Goal: Task Accomplishment & Management: Manage account settings

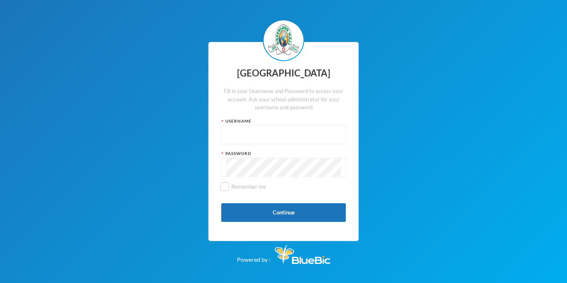
click at [282, 131] on input "text" at bounding box center [283, 135] width 115 height 19
type input "glhc21"
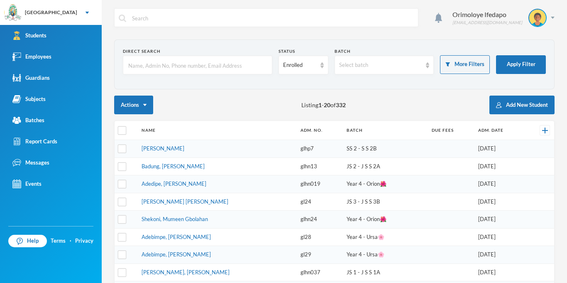
checkbox input "false"
click at [41, 101] on div "Subjects" at bounding box center [28, 99] width 33 height 9
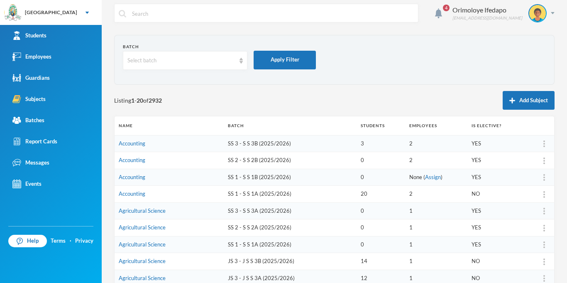
scroll to position [13, 0]
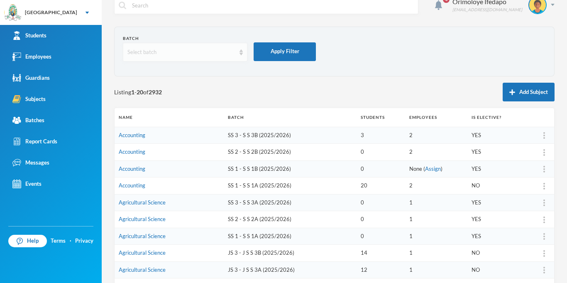
click at [171, 54] on div "Select batch" at bounding box center [181, 52] width 108 height 8
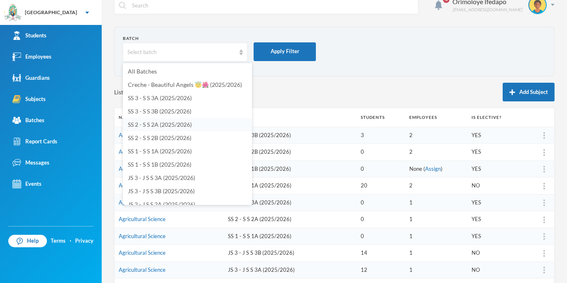
click at [138, 127] on span "SS 2 - S S 2A (2025/2026)" at bounding box center [160, 124] width 64 height 7
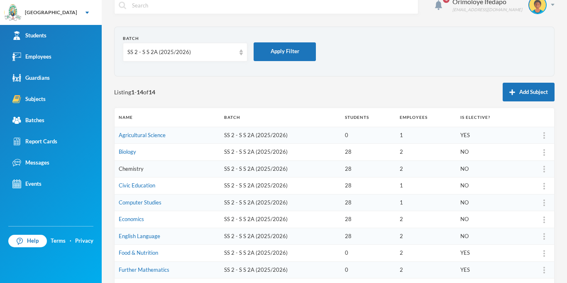
click at [136, 167] on link "Chemistry" at bounding box center [131, 168] width 25 height 7
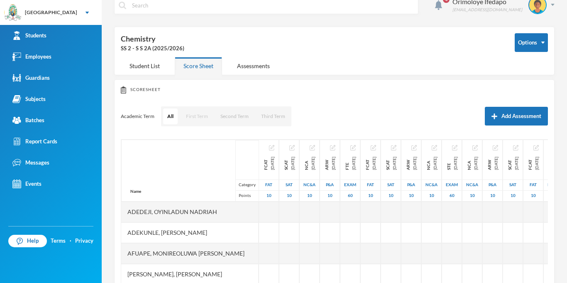
click at [199, 120] on button "First Term" at bounding box center [197, 116] width 30 height 16
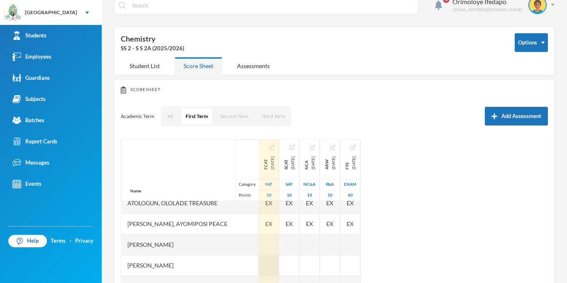
scroll to position [88, 0]
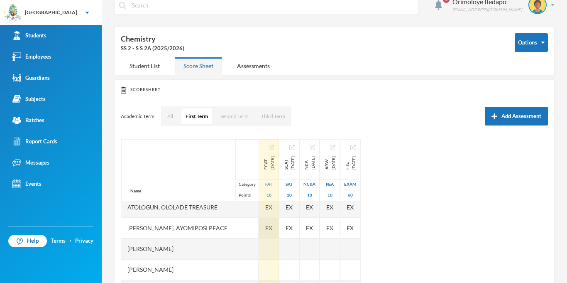
click at [265, 221] on div "EX" at bounding box center [269, 228] width 20 height 21
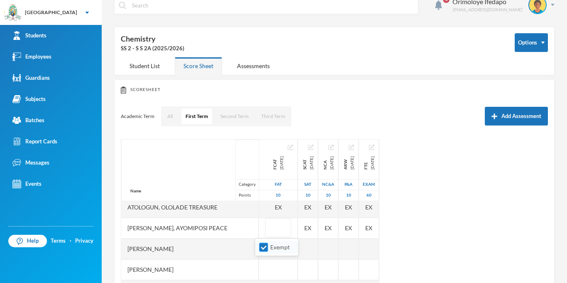
click at [261, 253] on li "Exempt" at bounding box center [276, 246] width 43 height 13
drag, startPoint x: 260, startPoint y: 248, endPoint x: 289, endPoint y: 238, distance: 30.9
click at [262, 248] on input "Exempt" at bounding box center [264, 247] width 9 height 9
checkbox input "false"
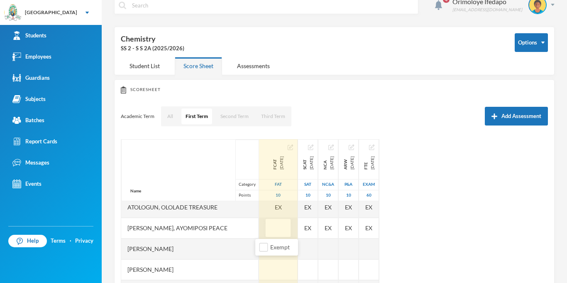
click at [305, 229] on div "EX" at bounding box center [308, 228] width 20 height 21
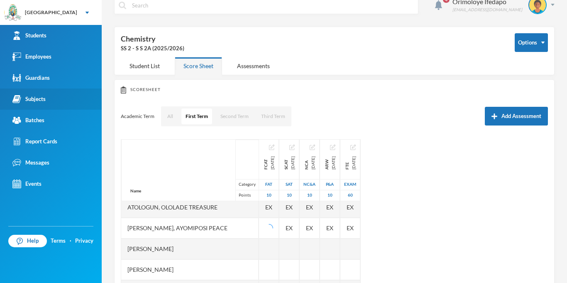
click at [42, 94] on link "Subjects" at bounding box center [51, 98] width 102 height 21
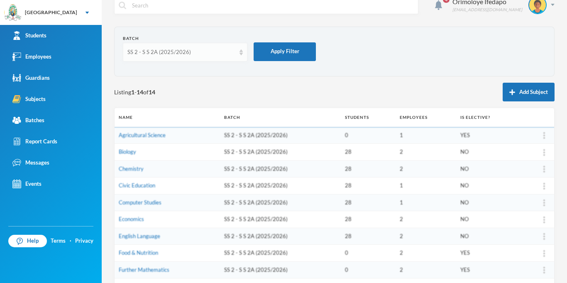
click at [164, 53] on div "SS 2 - S S 2A (2025/2026)" at bounding box center [181, 52] width 108 height 8
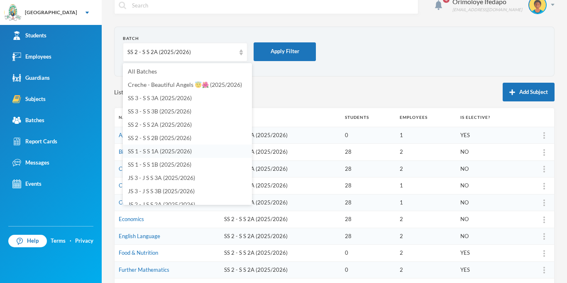
click at [142, 153] on span "SS 1 - S S 1A (2025/2026)" at bounding box center [160, 150] width 64 height 7
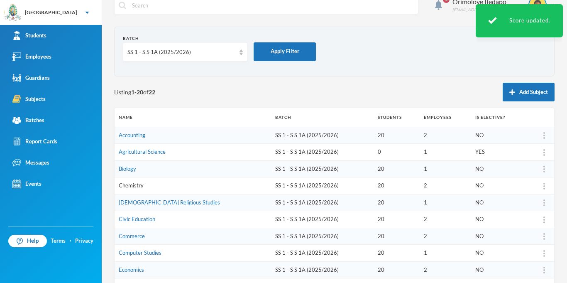
click at [134, 186] on link "Chemistry" at bounding box center [131, 185] width 25 height 7
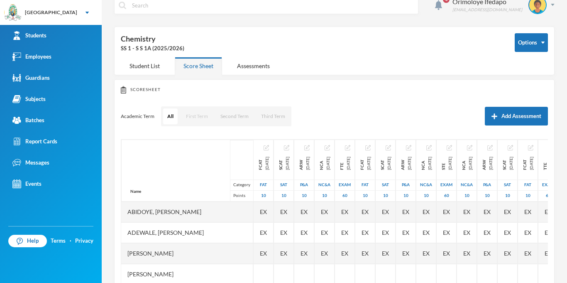
click at [191, 116] on button "First Term" at bounding box center [197, 116] width 30 height 16
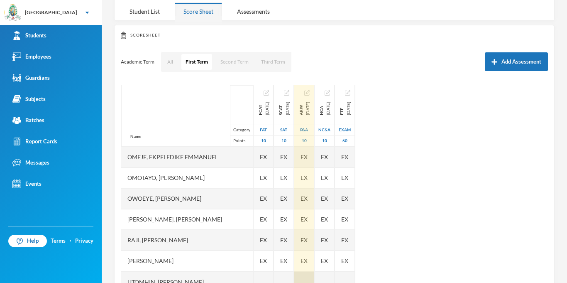
scroll to position [79, 0]
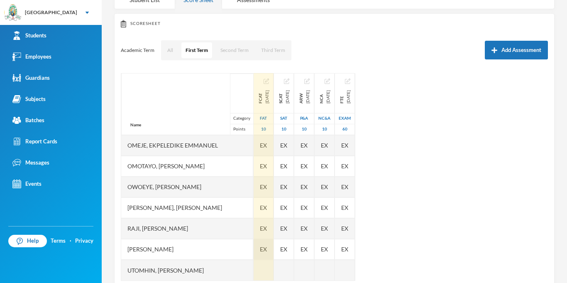
click at [267, 250] on span "EX" at bounding box center [263, 249] width 7 height 9
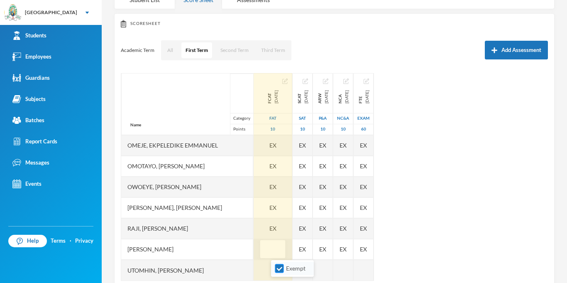
click at [278, 271] on input "Exempt" at bounding box center [279, 268] width 9 height 9
checkbox input "false"
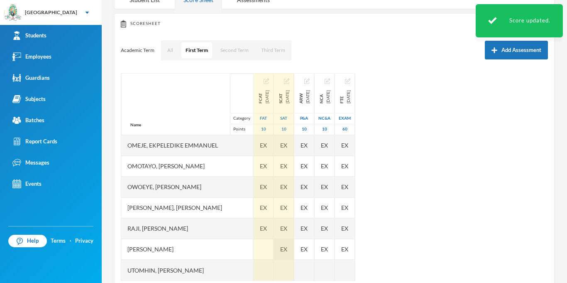
click at [287, 251] on span "EX" at bounding box center [283, 249] width 7 height 9
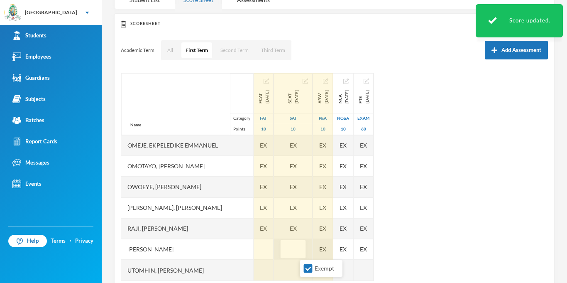
drag, startPoint x: 308, startPoint y: 269, endPoint x: 342, endPoint y: 252, distance: 37.5
click at [308, 269] on input "Exempt" at bounding box center [308, 268] width 9 height 9
checkbox input "false"
click at [333, 249] on div "EX" at bounding box center [323, 249] width 20 height 21
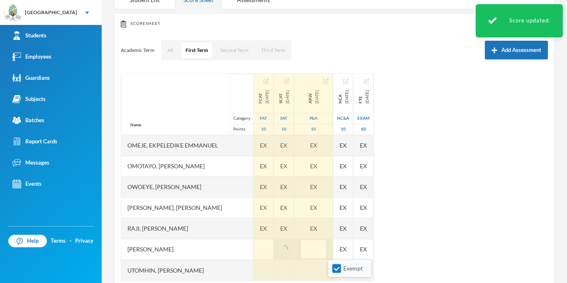
click at [339, 270] on input "Exempt" at bounding box center [337, 268] width 9 height 9
checkbox input "false"
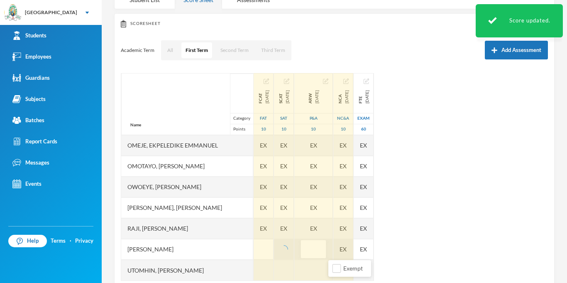
click at [353, 249] on div "EX" at bounding box center [343, 249] width 20 height 21
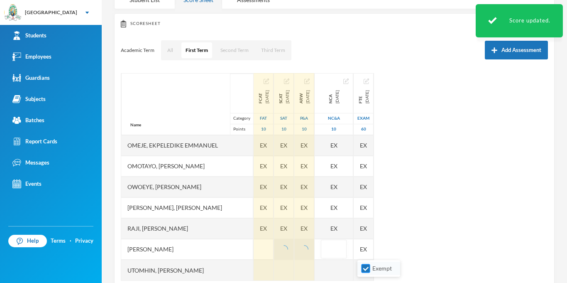
click at [366, 267] on input "Exempt" at bounding box center [366, 268] width 9 height 9
checkbox input "false"
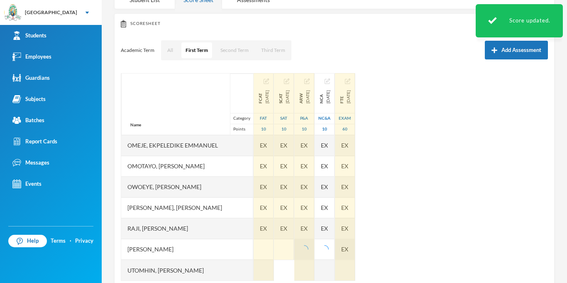
click at [355, 249] on div "EX" at bounding box center [345, 249] width 20 height 21
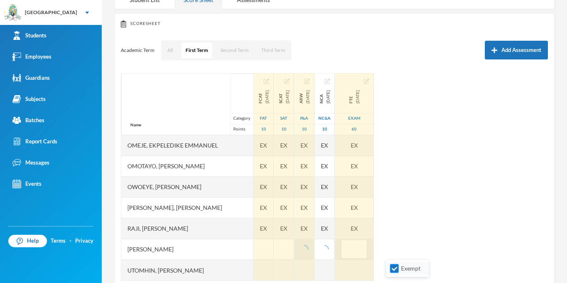
click at [397, 270] on input "Exempt" at bounding box center [394, 268] width 9 height 9
checkbox input "false"
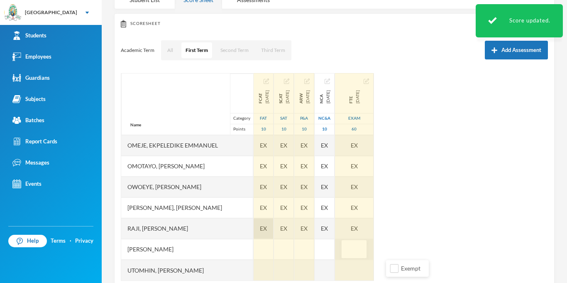
click at [267, 231] on span "EX" at bounding box center [263, 228] width 7 height 9
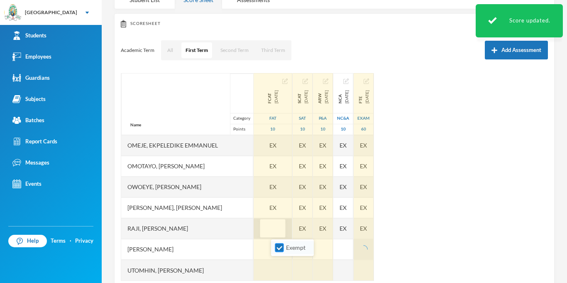
click at [281, 246] on input "Exempt" at bounding box center [279, 247] width 9 height 9
click at [313, 230] on div "EX" at bounding box center [303, 228] width 20 height 21
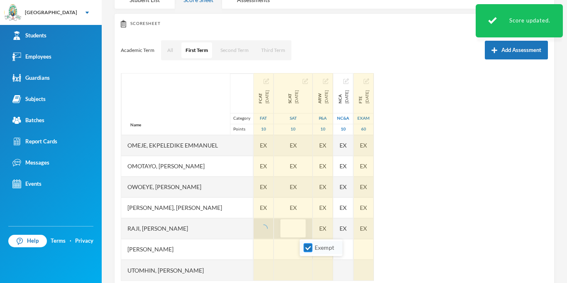
drag, startPoint x: 306, startPoint y: 250, endPoint x: 311, endPoint y: 247, distance: 6.5
click at [306, 250] on input "Exempt" at bounding box center [308, 247] width 9 height 9
checkbox input "false"
click at [333, 230] on div "EX" at bounding box center [323, 228] width 20 height 21
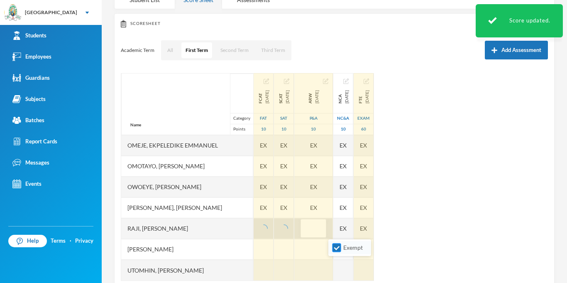
click at [339, 248] on input "Exempt" at bounding box center [337, 247] width 9 height 9
checkbox input "false"
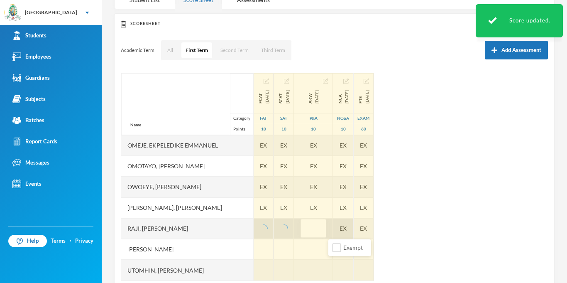
click at [353, 230] on div "EX" at bounding box center [343, 228] width 20 height 21
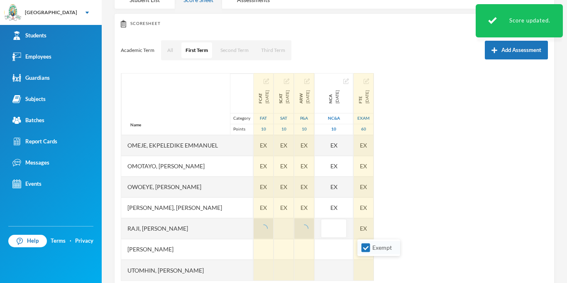
drag, startPoint x: 364, startPoint y: 252, endPoint x: 381, endPoint y: 242, distance: 19.5
click at [364, 251] on span at bounding box center [366, 247] width 9 height 9
click at [364, 251] on input "Exempt" at bounding box center [366, 247] width 9 height 9
checkbox input "false"
click at [374, 230] on div "EX" at bounding box center [364, 228] width 20 height 21
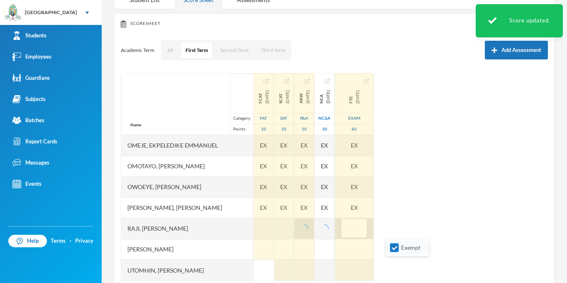
click at [395, 249] on input "Exempt" at bounding box center [394, 247] width 9 height 9
checkbox input "false"
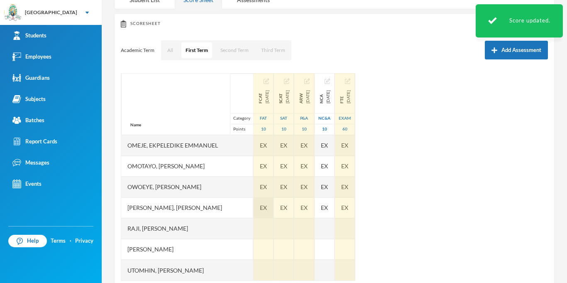
click at [274, 208] on div "EX" at bounding box center [264, 207] width 20 height 21
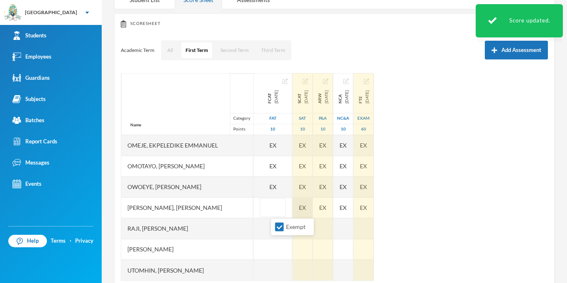
drag, startPoint x: 282, startPoint y: 233, endPoint x: 322, endPoint y: 215, distance: 43.7
click at [283, 233] on li "Exempt" at bounding box center [292, 226] width 43 height 13
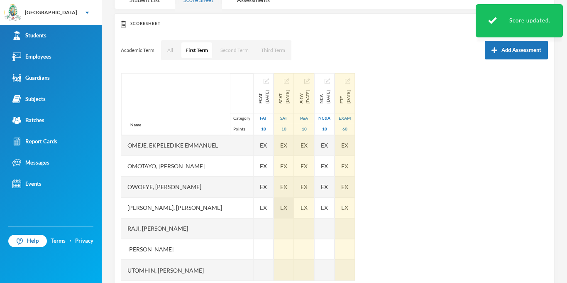
click at [325, 212] on div "Name Category Points [PERSON_NAME], [PERSON_NAME], [PERSON_NAME] [PERSON_NAME] …" at bounding box center [334, 177] width 427 height 208
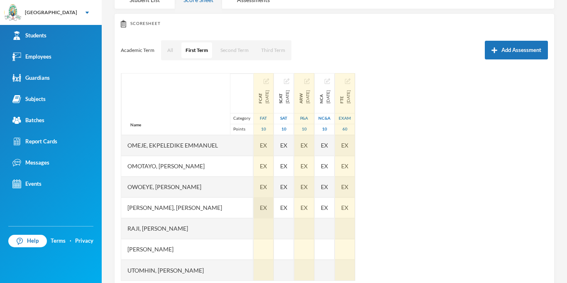
click at [274, 215] on div "EX" at bounding box center [264, 207] width 20 height 21
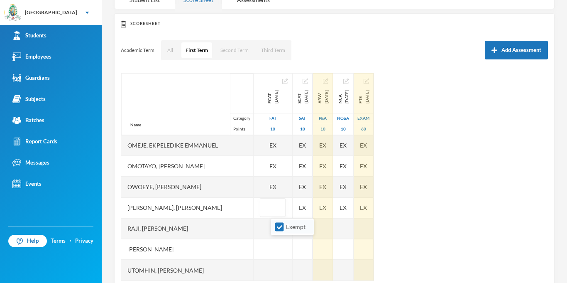
drag, startPoint x: 279, startPoint y: 227, endPoint x: 285, endPoint y: 221, distance: 9.1
click at [279, 227] on input "Exempt" at bounding box center [279, 227] width 9 height 9
checkbox input "false"
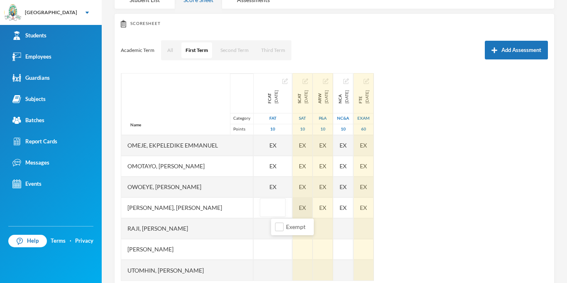
click at [313, 206] on div "EX" at bounding box center [303, 207] width 20 height 21
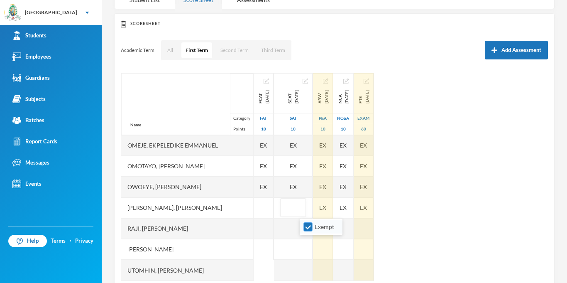
click at [311, 229] on input "Exempt" at bounding box center [308, 227] width 9 height 9
checkbox input "false"
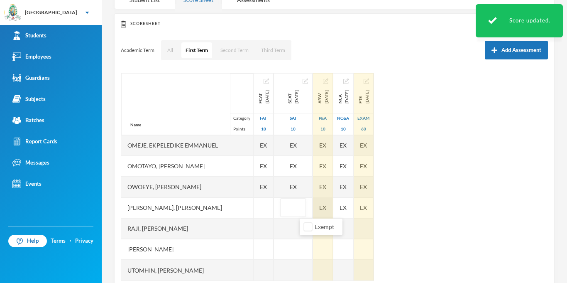
click at [333, 210] on div "EX" at bounding box center [323, 207] width 20 height 21
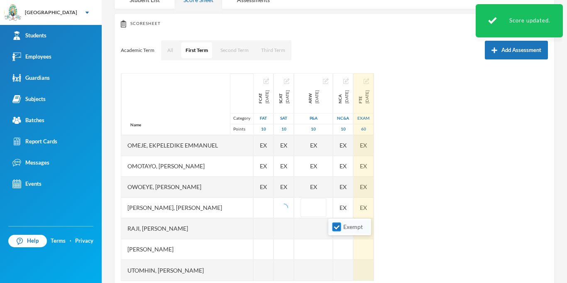
drag, startPoint x: 331, startPoint y: 232, endPoint x: 350, endPoint y: 228, distance: 19.0
click at [332, 232] on li "Exempt" at bounding box center [349, 226] width 43 height 13
click at [334, 228] on input "Exempt" at bounding box center [337, 227] width 9 height 9
checkbox input "false"
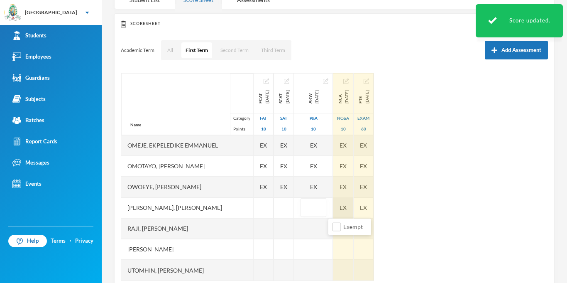
click at [353, 207] on div "EX" at bounding box center [343, 207] width 20 height 21
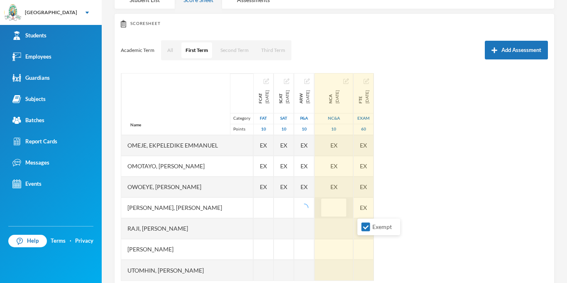
drag, startPoint x: 364, startPoint y: 225, endPoint x: 388, endPoint y: 214, distance: 26.6
click at [366, 225] on input "Exempt" at bounding box center [366, 227] width 9 height 9
checkbox input "false"
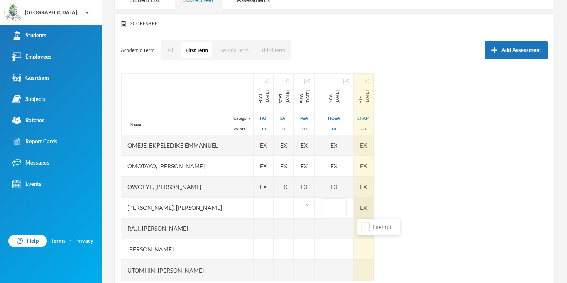
click at [374, 203] on div "EX" at bounding box center [364, 207] width 20 height 21
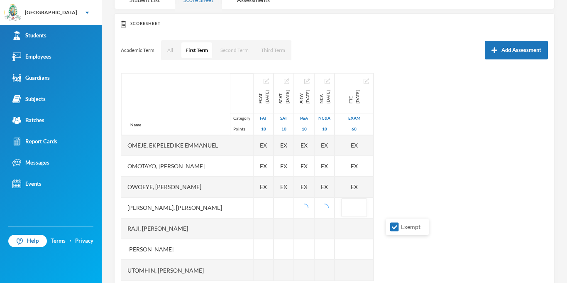
drag, startPoint x: 396, startPoint y: 227, endPoint x: 225, endPoint y: 35, distance: 256.5
click at [395, 227] on input "Exempt" at bounding box center [394, 227] width 9 height 9
checkbox input "false"
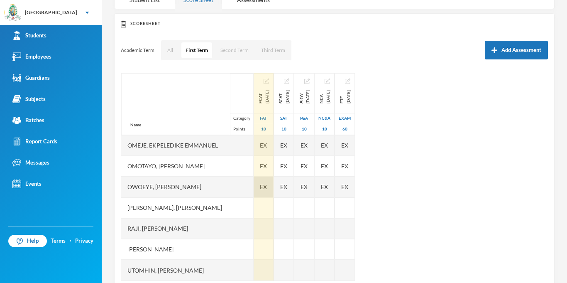
click at [267, 184] on span "EX" at bounding box center [263, 186] width 7 height 9
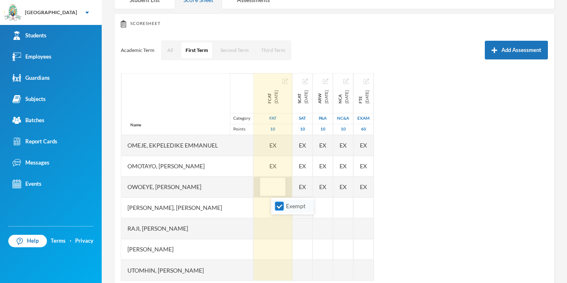
click at [283, 207] on input "Exempt" at bounding box center [279, 206] width 9 height 9
checkbox input "false"
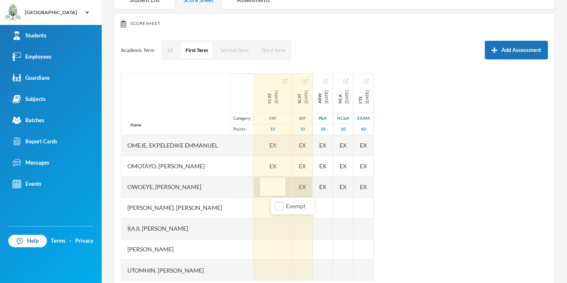
click at [313, 188] on div "EX" at bounding box center [303, 186] width 20 height 21
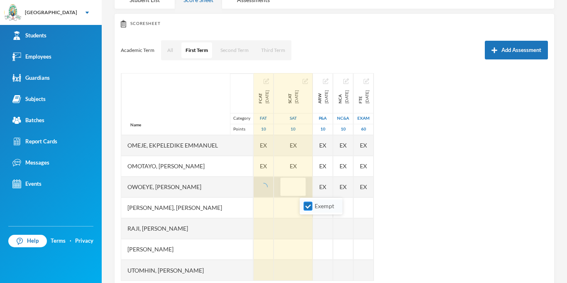
drag, startPoint x: 311, startPoint y: 210, endPoint x: 314, endPoint y: 206, distance: 5.1
click at [311, 210] on label "Exempt" at bounding box center [321, 205] width 33 height 9
click at [311, 210] on input "Exempt" at bounding box center [308, 206] width 9 height 9
checkbox input "false"
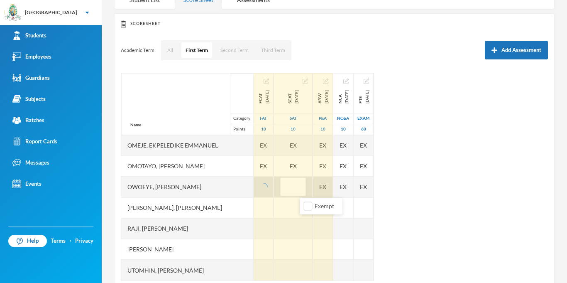
click at [333, 192] on div "EX" at bounding box center [323, 186] width 20 height 21
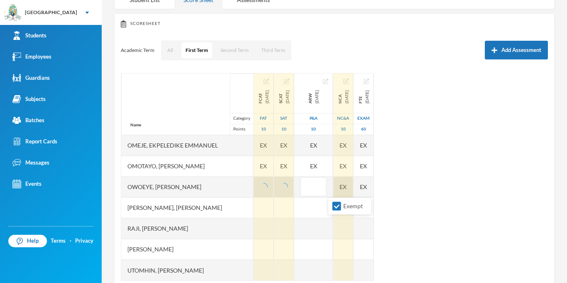
click at [338, 208] on input "Exempt" at bounding box center [337, 206] width 9 height 9
checkbox input "false"
click at [353, 189] on div "EX" at bounding box center [343, 186] width 20 height 21
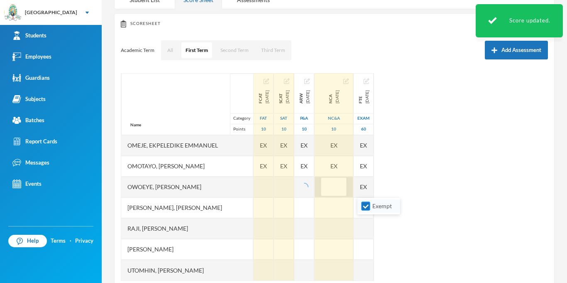
click at [364, 208] on input "Exempt" at bounding box center [366, 206] width 9 height 9
checkbox input "false"
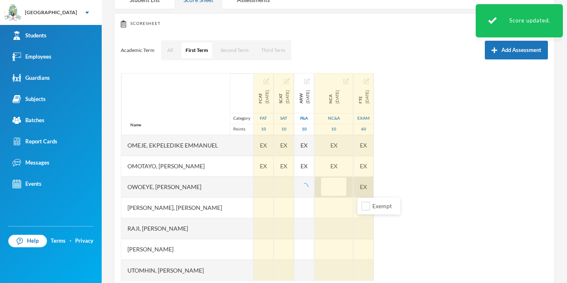
click at [374, 182] on div "EX" at bounding box center [364, 186] width 20 height 21
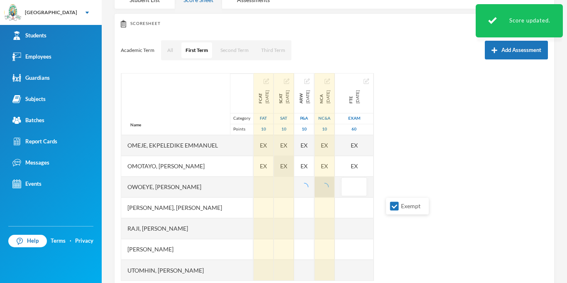
click at [395, 206] on input "Exempt" at bounding box center [394, 206] width 9 height 9
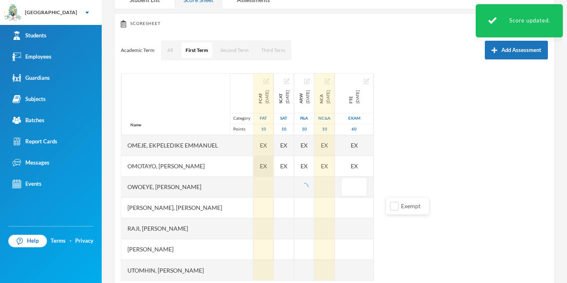
click at [274, 170] on div "EX" at bounding box center [264, 166] width 20 height 21
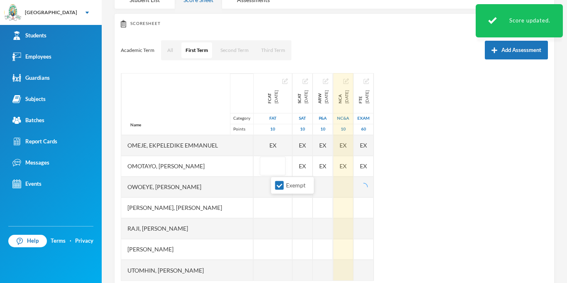
click at [277, 187] on input "Exempt" at bounding box center [279, 185] width 9 height 9
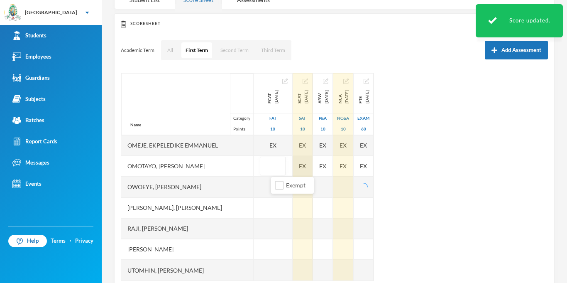
click at [313, 168] on div "EX" at bounding box center [303, 166] width 20 height 21
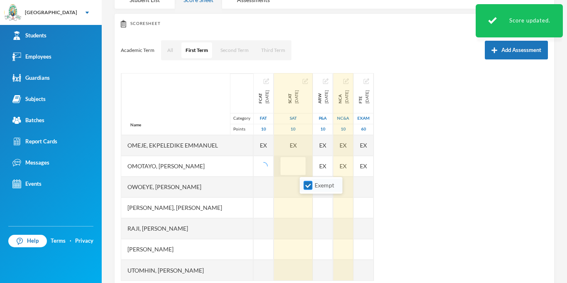
drag, startPoint x: 308, startPoint y: 188, endPoint x: 310, endPoint y: 183, distance: 5.4
click at [308, 187] on input "Exempt" at bounding box center [308, 185] width 9 height 9
checkbox input "false"
click at [356, 169] on div "Name Category Points [PERSON_NAME], [PERSON_NAME], [PERSON_NAME] [PERSON_NAME] …" at bounding box center [334, 177] width 427 height 208
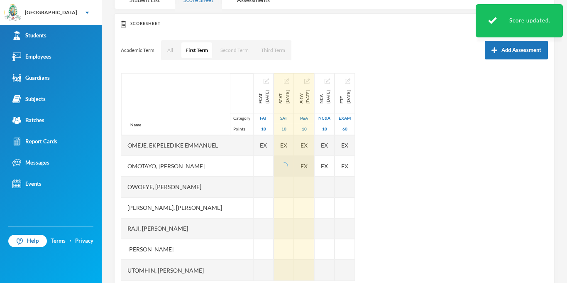
click at [308, 169] on span "EX" at bounding box center [304, 166] width 7 height 9
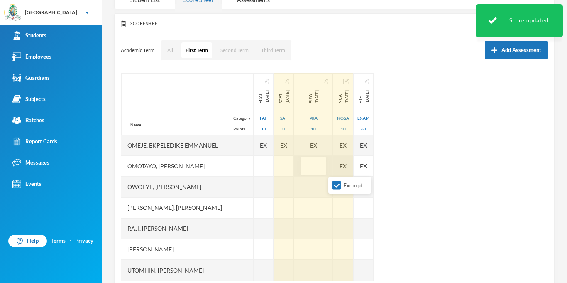
drag, startPoint x: 335, startPoint y: 185, endPoint x: 370, endPoint y: 170, distance: 38.6
click at [335, 185] on input "Exempt" at bounding box center [337, 185] width 9 height 9
checkbox input "false"
click at [353, 168] on div "EX" at bounding box center [343, 166] width 20 height 21
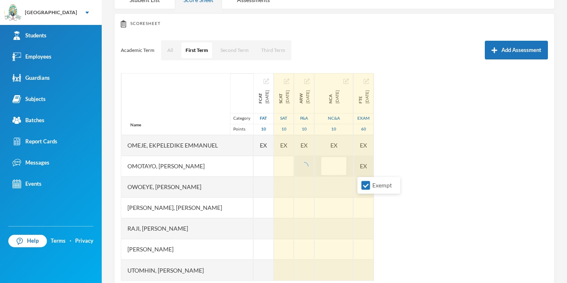
click at [364, 186] on input "Exempt" at bounding box center [366, 185] width 9 height 9
checkbox input "false"
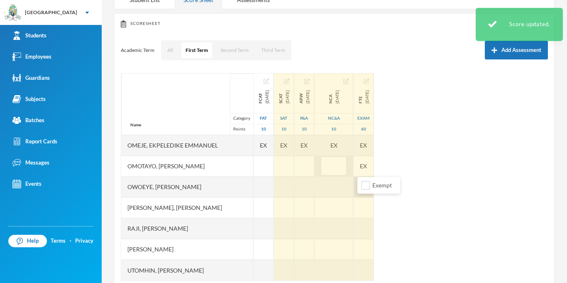
click at [374, 172] on div "FTE [DATE] Exam 60 EX EX EX EX EX EX EX EX EX" at bounding box center [364, 31] width 20 height 499
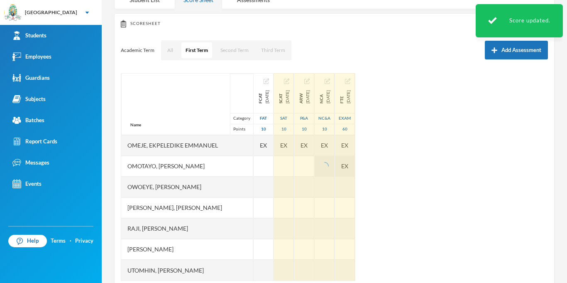
click at [355, 168] on div "EX" at bounding box center [345, 166] width 20 height 21
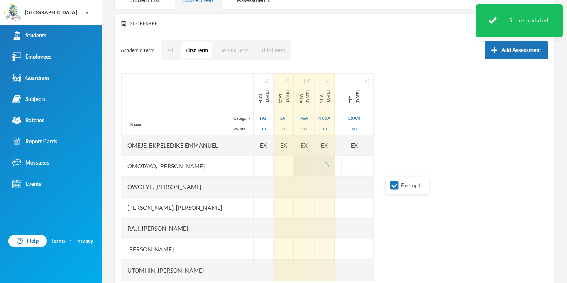
click at [395, 185] on input "Exempt" at bounding box center [394, 185] width 9 height 9
checkbox input "false"
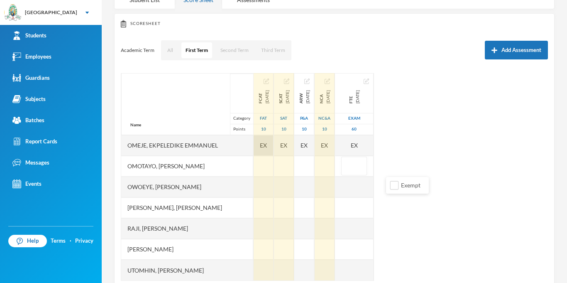
click at [267, 145] on span "EX" at bounding box center [263, 145] width 7 height 9
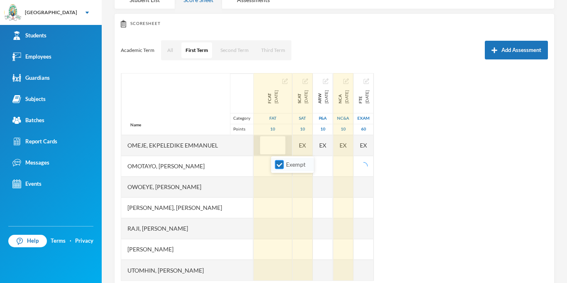
click at [280, 164] on input "Exempt" at bounding box center [279, 164] width 9 height 9
checkbox input "false"
click at [313, 147] on div "EX" at bounding box center [303, 145] width 20 height 21
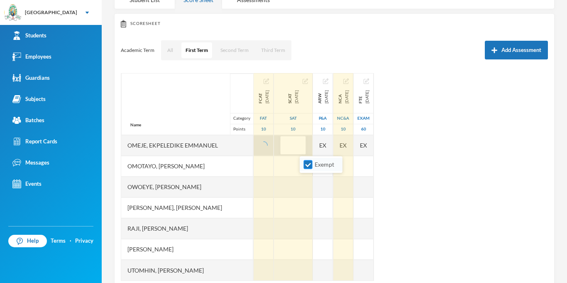
click at [309, 163] on input "Exempt" at bounding box center [308, 164] width 9 height 9
checkbox input "false"
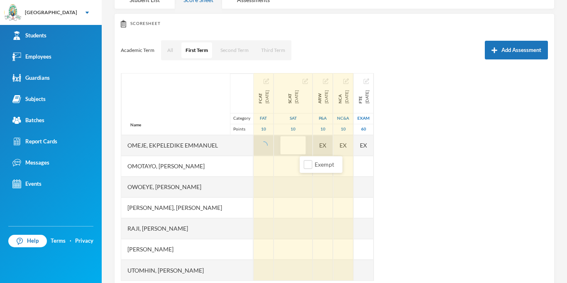
click at [333, 146] on div "EX" at bounding box center [323, 145] width 20 height 21
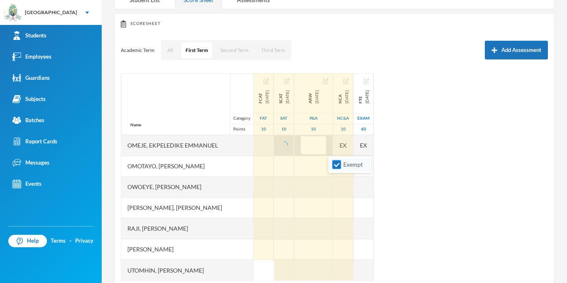
click at [335, 165] on input "Exempt" at bounding box center [337, 164] width 9 height 9
checkbox input "false"
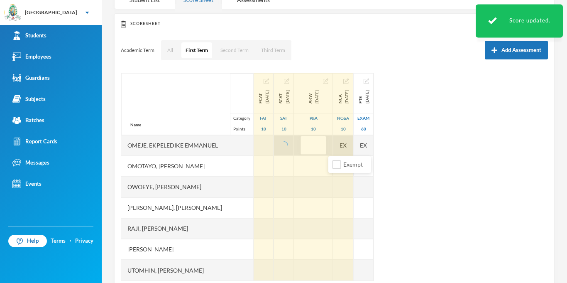
click at [353, 145] on div "EX" at bounding box center [343, 145] width 20 height 21
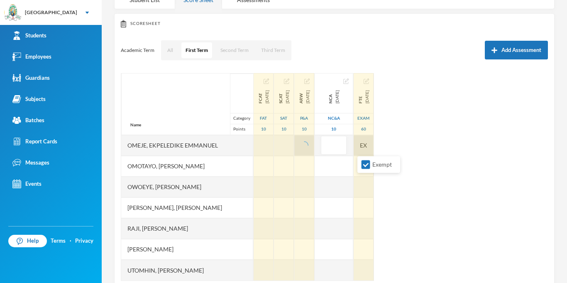
click at [367, 166] on li "Exempt" at bounding box center [379, 164] width 43 height 13
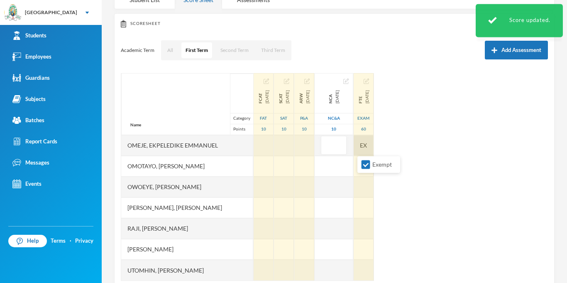
click at [374, 146] on div "EX" at bounding box center [364, 145] width 20 height 21
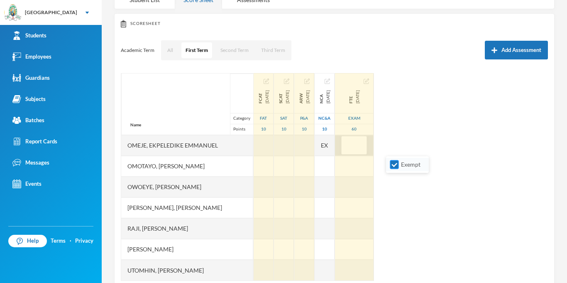
click at [393, 165] on input "Exempt" at bounding box center [394, 164] width 9 height 9
checkbox input "false"
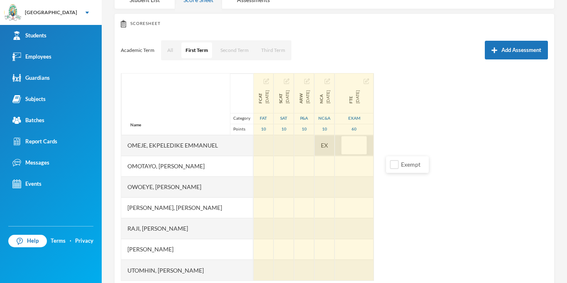
click at [328, 148] on span "EX" at bounding box center [324, 145] width 7 height 9
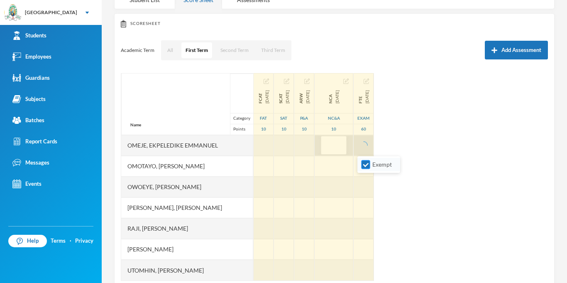
click at [366, 164] on input "Exempt" at bounding box center [366, 164] width 9 height 9
checkbox input "false"
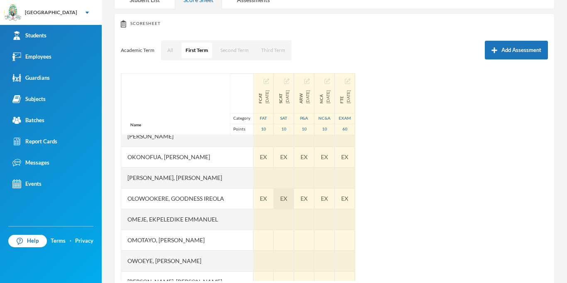
scroll to position [208, 0]
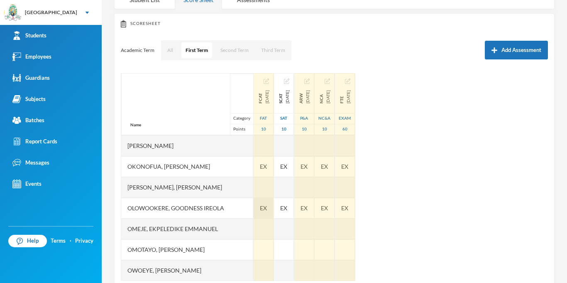
click at [267, 212] on span "EX" at bounding box center [263, 207] width 7 height 9
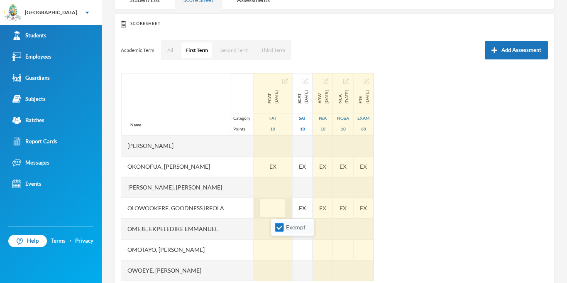
click at [279, 227] on input "Exempt" at bounding box center [279, 227] width 9 height 9
checkbox input "false"
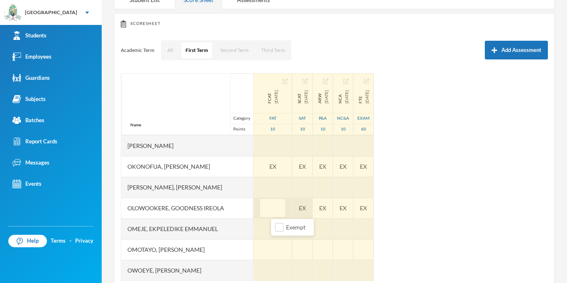
click at [313, 208] on div "EX" at bounding box center [303, 208] width 20 height 21
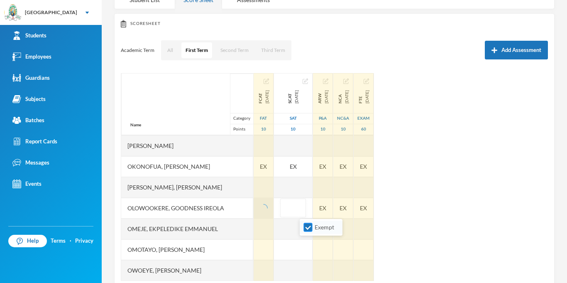
click at [308, 228] on input "Exempt" at bounding box center [308, 227] width 9 height 9
checkbox input "false"
click at [333, 206] on div "EX" at bounding box center [323, 208] width 20 height 21
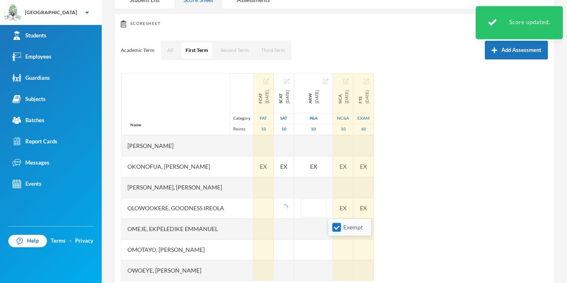
click at [337, 227] on input "Exempt" at bounding box center [337, 227] width 9 height 9
checkbox input "false"
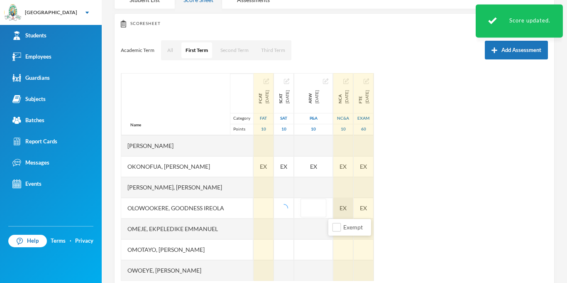
click at [353, 210] on div "EX" at bounding box center [343, 208] width 20 height 21
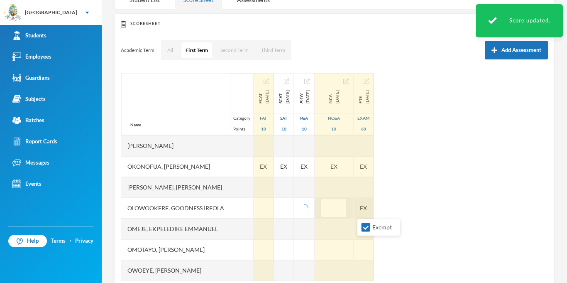
click at [365, 224] on input "Exempt" at bounding box center [366, 227] width 9 height 9
checkbox input "false"
click at [374, 212] on div "EX" at bounding box center [364, 208] width 20 height 21
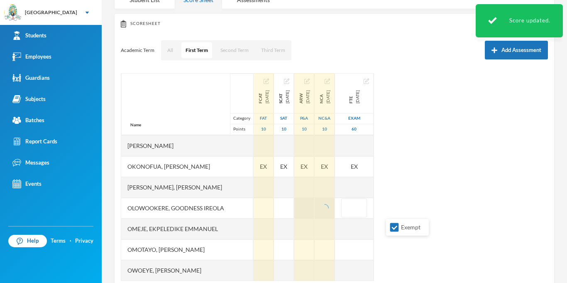
drag, startPoint x: 396, startPoint y: 228, endPoint x: 336, endPoint y: 199, distance: 67.2
click at [395, 228] on input "Exempt" at bounding box center [394, 227] width 9 height 9
checkbox input "false"
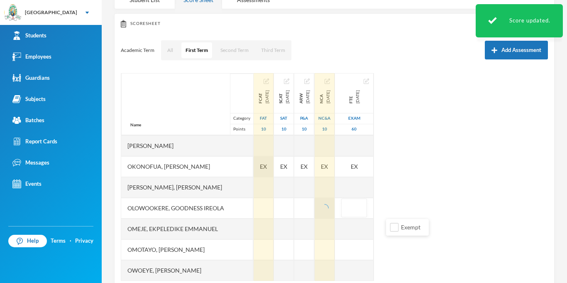
click at [274, 171] on div "EX" at bounding box center [264, 166] width 20 height 21
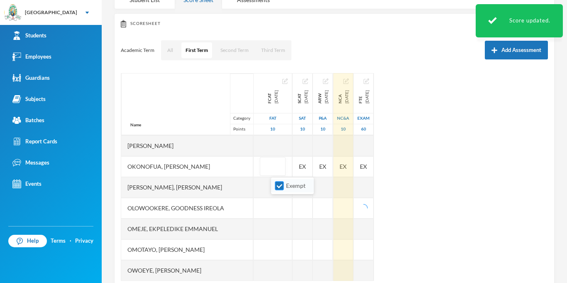
click at [282, 186] on input "Exempt" at bounding box center [279, 185] width 9 height 9
checkbox input "false"
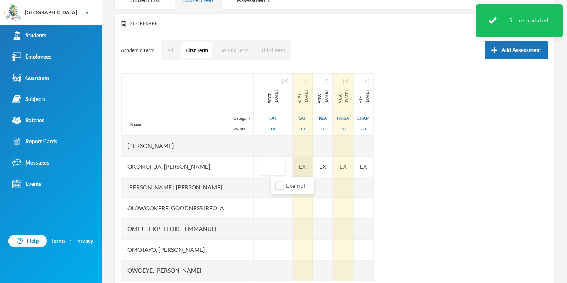
click at [313, 168] on div "EX" at bounding box center [303, 166] width 20 height 21
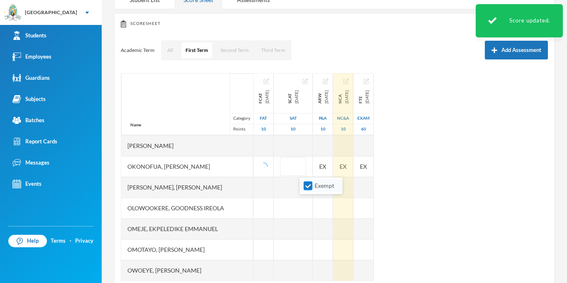
click at [309, 185] on input "Exempt" at bounding box center [308, 185] width 9 height 9
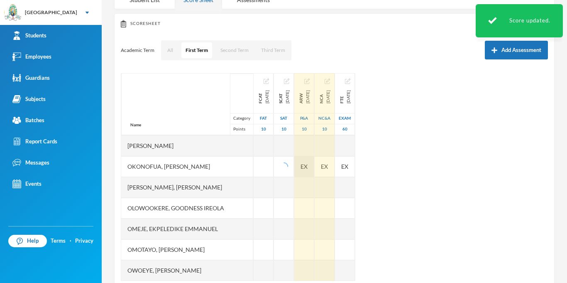
click at [352, 167] on div "Name Category Points [PERSON_NAME], [PERSON_NAME], [PERSON_NAME] [PERSON_NAME] …" at bounding box center [334, 177] width 427 height 208
click at [308, 165] on span "EX" at bounding box center [304, 166] width 7 height 9
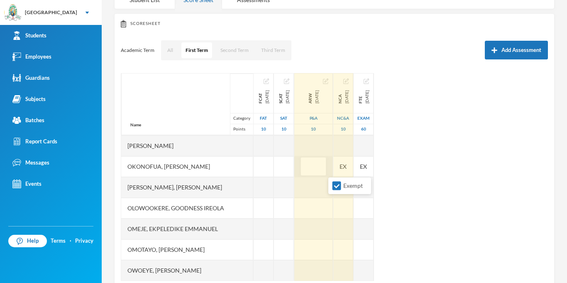
drag, startPoint x: 336, startPoint y: 185, endPoint x: 370, endPoint y: 175, distance: 35.6
click at [338, 184] on input "Exempt" at bounding box center [337, 185] width 9 height 9
checkbox input "false"
click at [353, 170] on div "EX" at bounding box center [343, 166] width 20 height 21
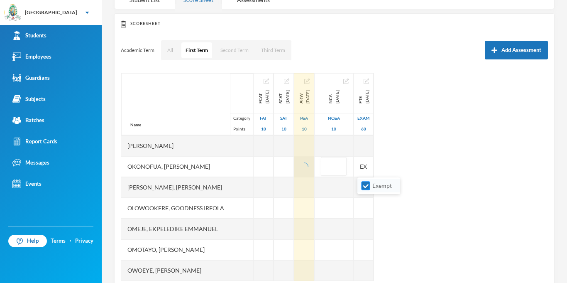
click at [364, 188] on input "Exempt" at bounding box center [366, 185] width 9 height 9
checkbox input "false"
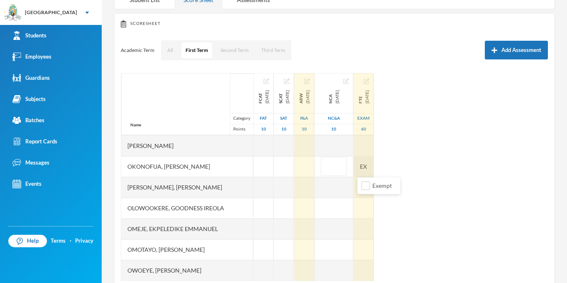
click at [374, 171] on div "EX" at bounding box center [364, 166] width 20 height 21
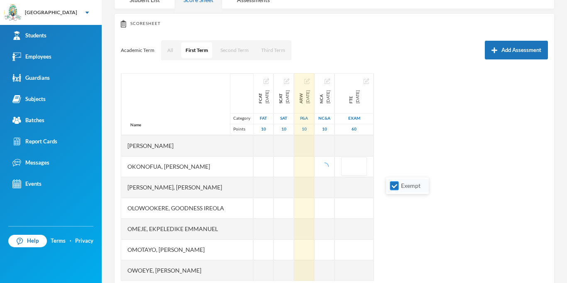
click at [397, 189] on input "Exempt" at bounding box center [394, 185] width 9 height 9
checkbox input "false"
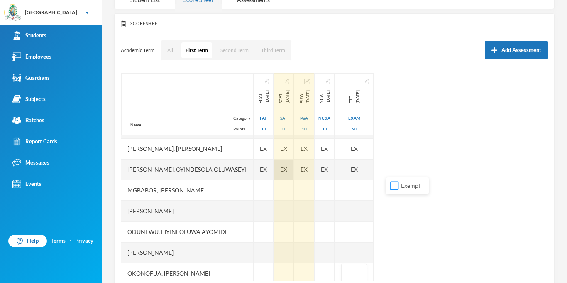
scroll to position [98, 0]
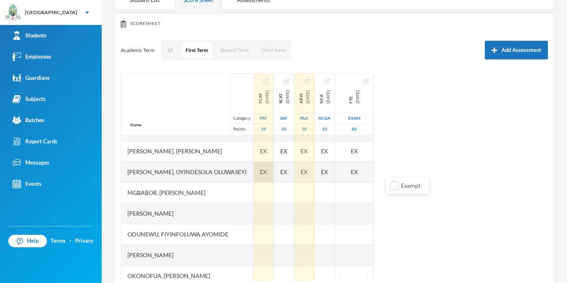
click at [267, 171] on span "EX" at bounding box center [263, 171] width 7 height 9
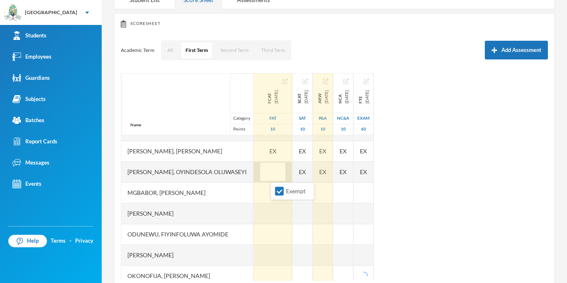
drag, startPoint x: 282, startPoint y: 193, endPoint x: 186, endPoint y: 1, distance: 214.1
click at [281, 192] on input "Exempt" at bounding box center [279, 191] width 9 height 9
checkbox input "false"
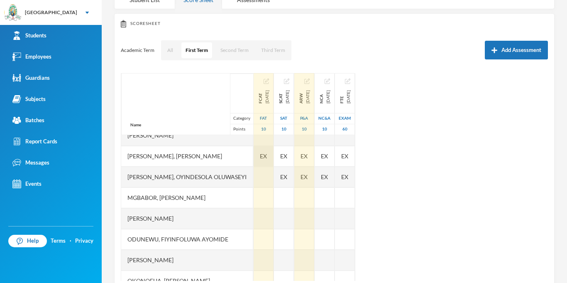
scroll to position [86, 0]
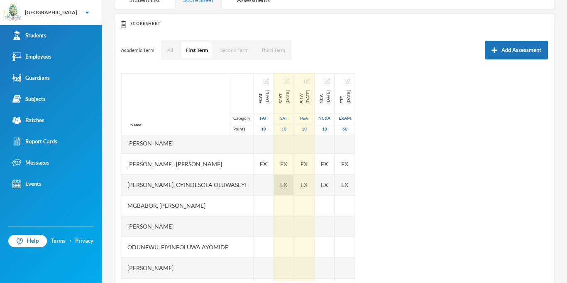
click at [294, 190] on div "EX" at bounding box center [284, 184] width 20 height 21
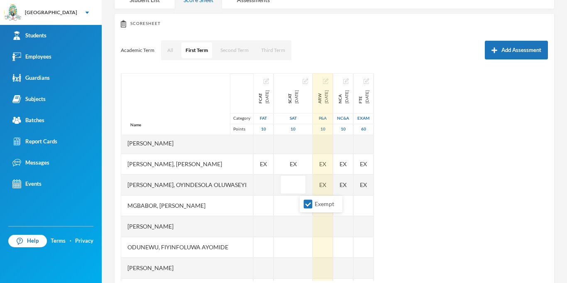
click at [309, 211] on ul "Exempt" at bounding box center [321, 204] width 43 height 17
click at [312, 205] on span "Exempt" at bounding box center [324, 203] width 26 height 7
click at [312, 205] on input "Exempt" at bounding box center [308, 204] width 9 height 9
checkbox input "false"
click at [333, 192] on div "EX" at bounding box center [323, 184] width 20 height 21
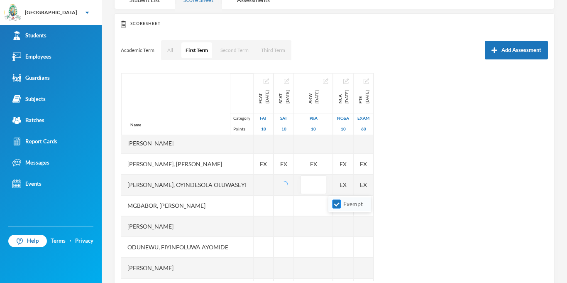
click at [341, 206] on input "Exempt" at bounding box center [337, 204] width 9 height 9
checkbox input "false"
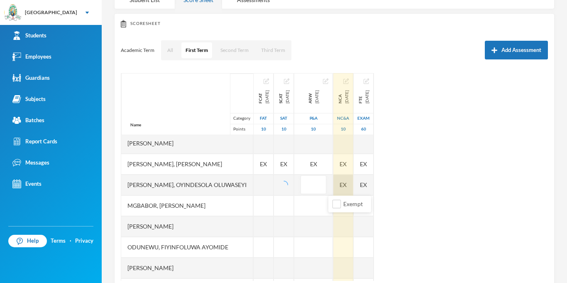
click at [353, 189] on div "EX" at bounding box center [343, 184] width 20 height 21
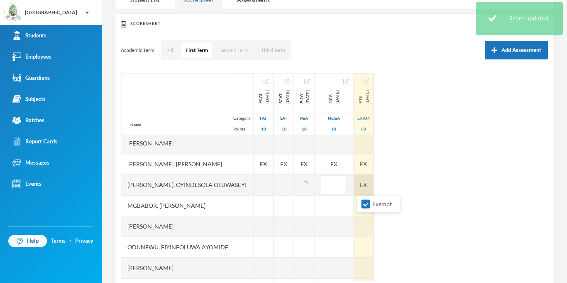
click at [363, 205] on input "Exempt" at bounding box center [366, 204] width 9 height 9
checkbox input "false"
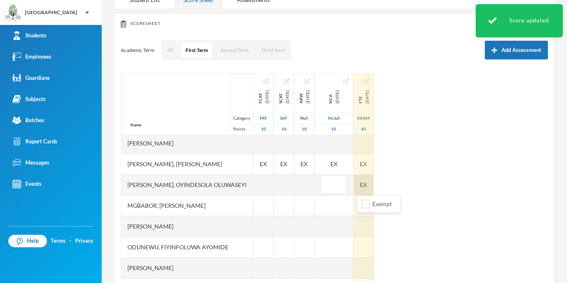
click at [374, 184] on div "EX" at bounding box center [364, 184] width 20 height 21
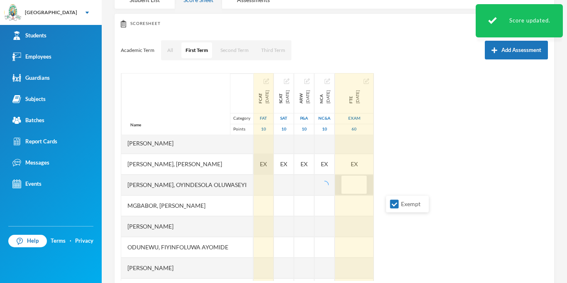
click at [395, 203] on input "Exempt" at bounding box center [394, 204] width 9 height 9
checkbox input "false"
click at [267, 167] on span "EX" at bounding box center [263, 163] width 7 height 9
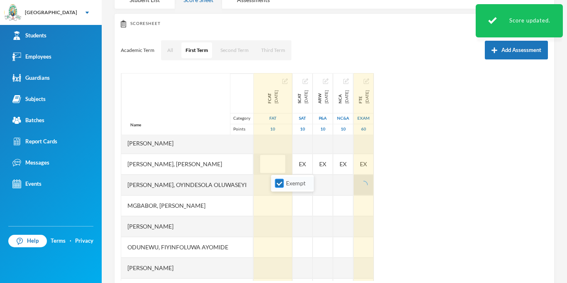
click at [280, 189] on li "Exempt" at bounding box center [292, 182] width 43 height 13
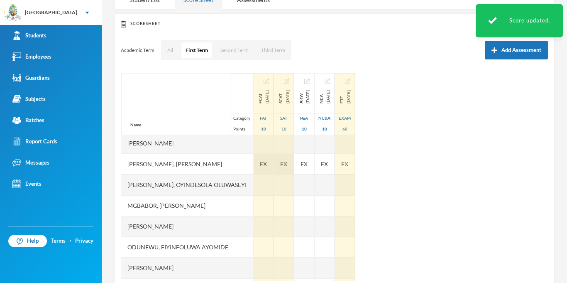
click at [294, 161] on div "EX" at bounding box center [284, 164] width 20 height 21
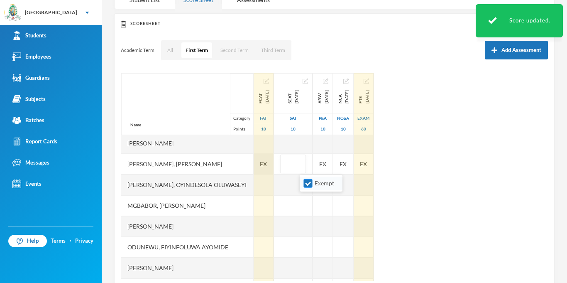
click at [308, 181] on input "Exempt" at bounding box center [308, 183] width 9 height 9
checkbox input "false"
click at [267, 162] on div "EX" at bounding box center [264, 164] width 20 height 21
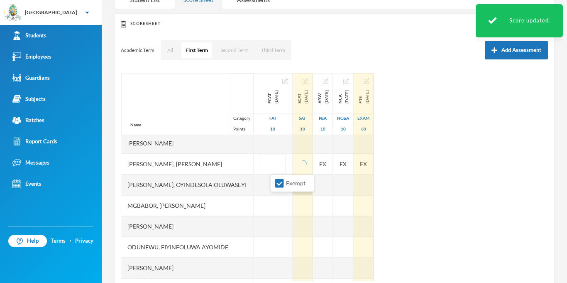
click at [278, 186] on input "Exempt" at bounding box center [279, 183] width 9 height 9
checkbox input "false"
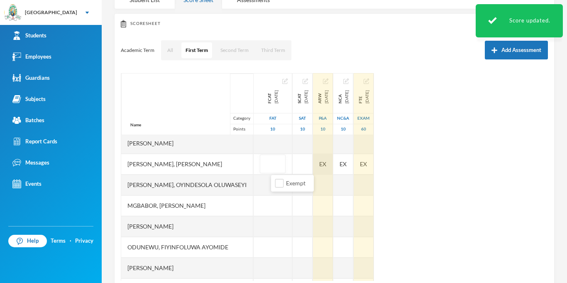
click at [333, 164] on div "EX" at bounding box center [323, 164] width 20 height 21
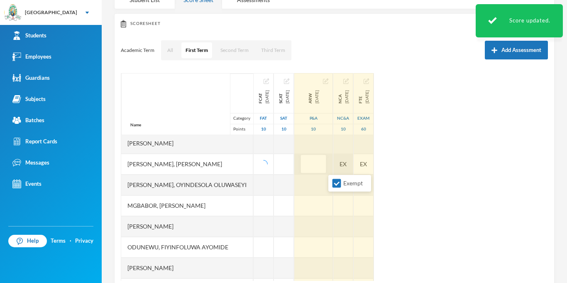
drag, startPoint x: 331, startPoint y: 184, endPoint x: 375, endPoint y: 172, distance: 44.9
click at [332, 184] on li "Exempt" at bounding box center [349, 182] width 43 height 13
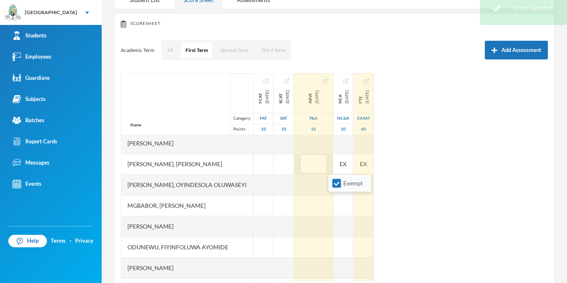
click at [331, 184] on li "Exempt" at bounding box center [349, 182] width 43 height 13
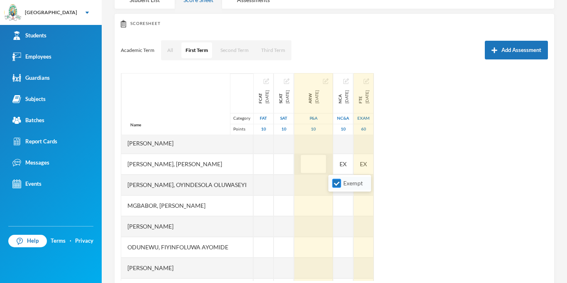
click at [333, 184] on input "Exempt" at bounding box center [337, 183] width 9 height 9
checkbox input "false"
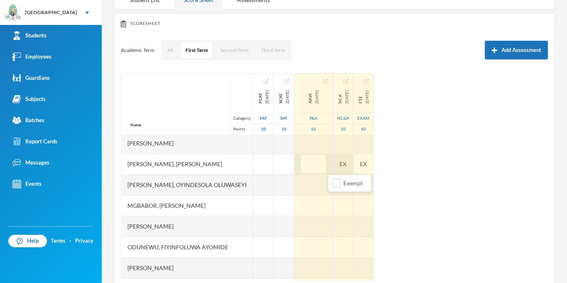
click at [353, 167] on div "EX" at bounding box center [343, 164] width 20 height 21
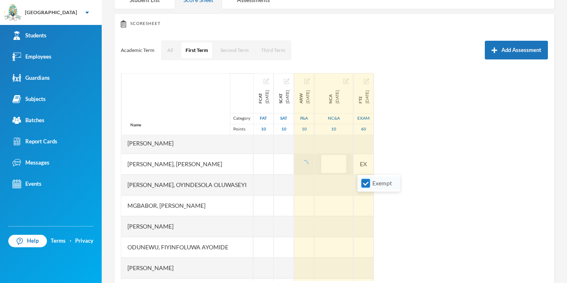
click at [370, 182] on input "Exempt" at bounding box center [366, 183] width 9 height 9
checkbox input "false"
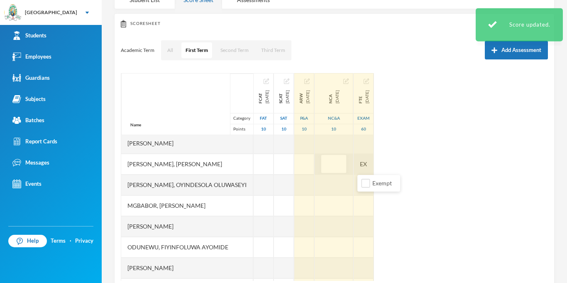
click at [374, 164] on div "EX" at bounding box center [364, 164] width 20 height 21
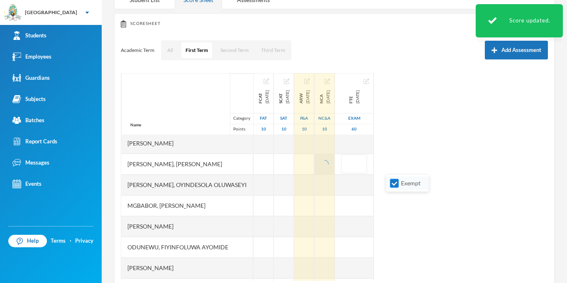
click at [397, 187] on label "Exempt" at bounding box center [407, 183] width 33 height 9
click at [397, 187] on input "Exempt" at bounding box center [394, 183] width 9 height 9
checkbox input "false"
